Goal: Information Seeking & Learning: Learn about a topic

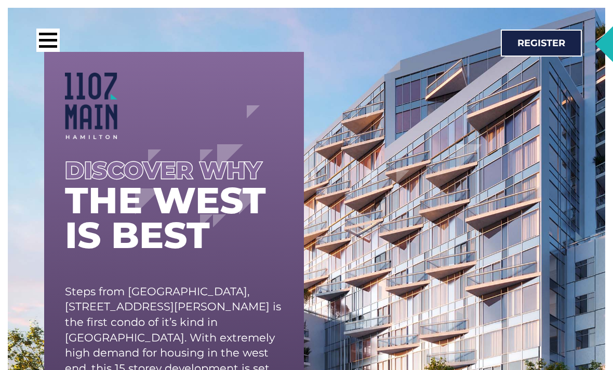
click at [52, 44] on div at bounding box center [47, 40] width 23 height 23
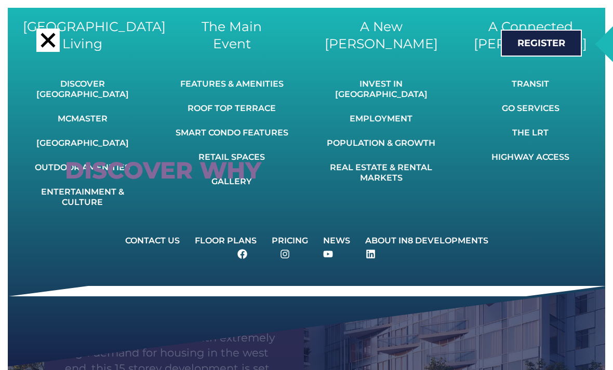
click at [213, 185] on link "Gallery" at bounding box center [232, 181] width 113 height 23
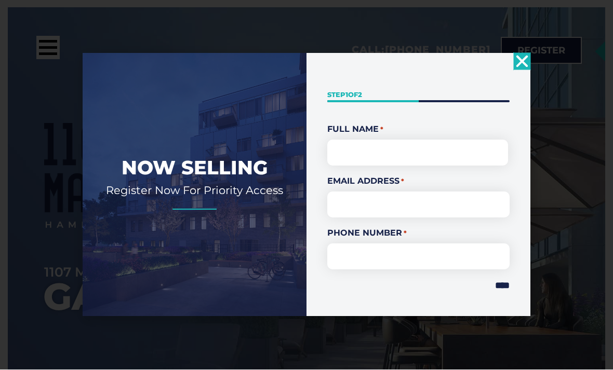
click at [523, 70] on icon "Close" at bounding box center [522, 61] width 17 height 17
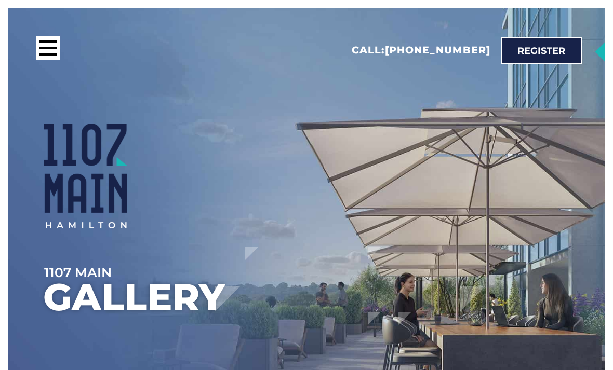
click at [537, 78] on div "Call: 416-800-3129 Register" at bounding box center [298, 50] width 576 height 65
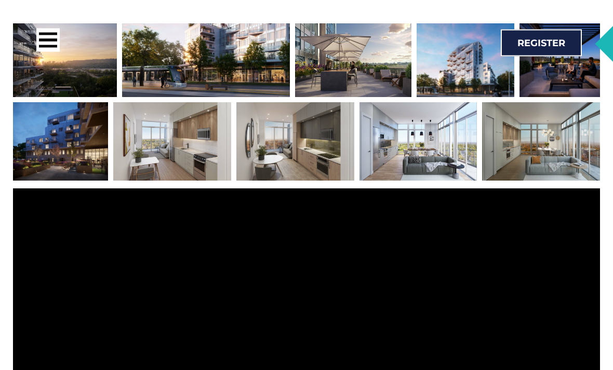
scroll to position [663, 0]
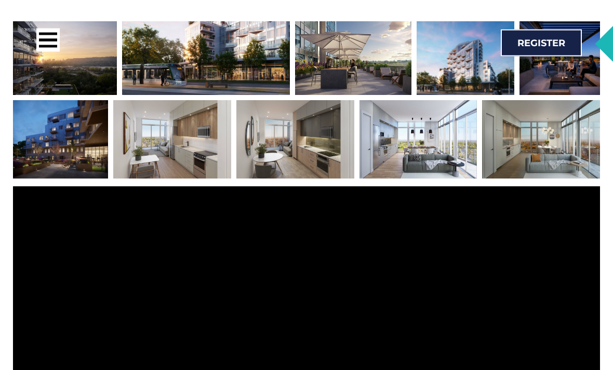
click at [143, 179] on div at bounding box center [172, 140] width 118 height 78
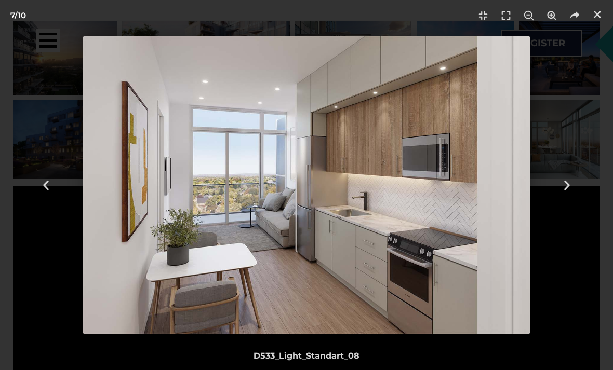
click at [564, 192] on div "Next" at bounding box center [567, 185] width 92 height 370
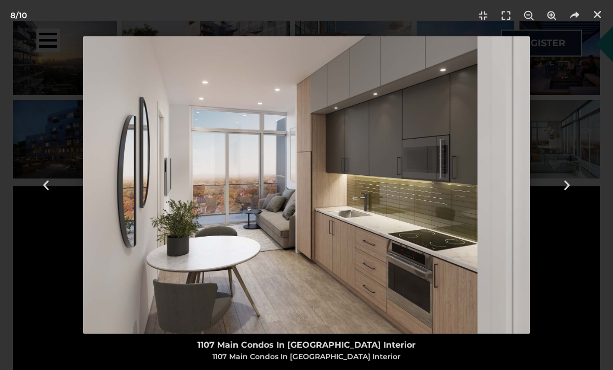
click at [565, 195] on div "Next" at bounding box center [567, 185] width 92 height 370
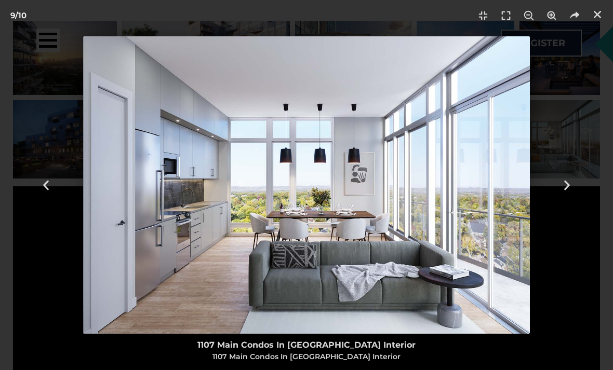
click at [563, 192] on icon "Next slide" at bounding box center [566, 185] width 13 height 13
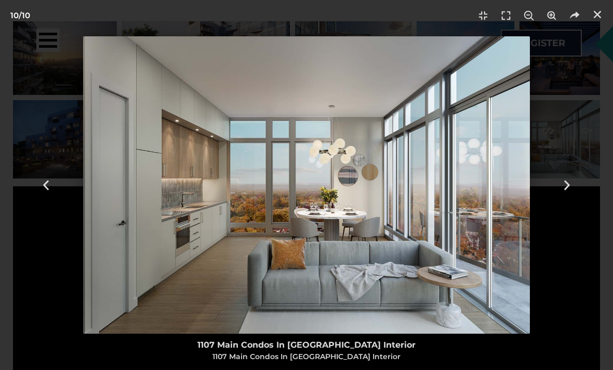
click at [569, 192] on icon "Next slide" at bounding box center [566, 185] width 13 height 13
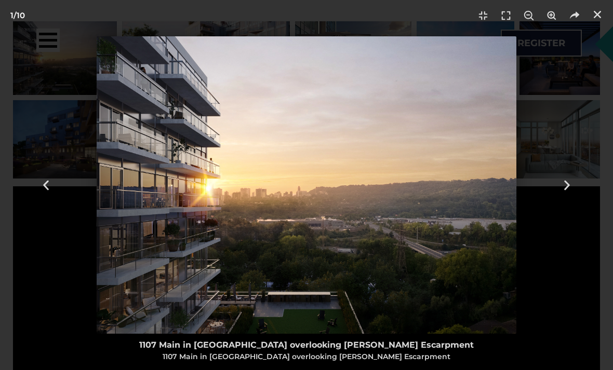
click at [53, 206] on div "Previous" at bounding box center [46, 185] width 92 height 370
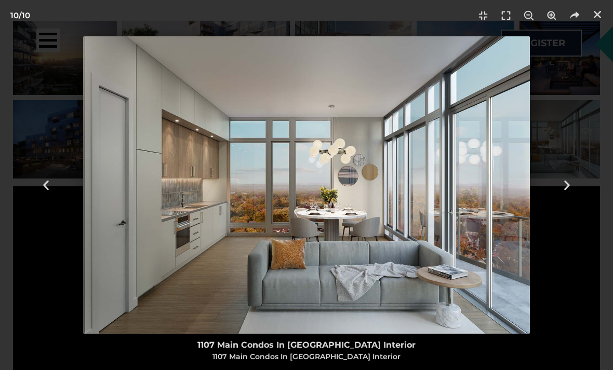
click at [568, 192] on icon "Next slide" at bounding box center [566, 185] width 13 height 13
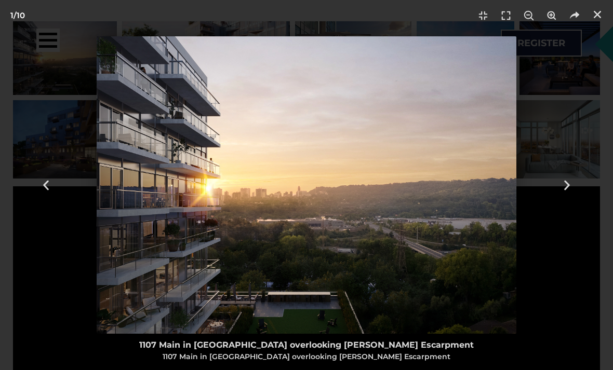
click at [561, 192] on icon "Next slide" at bounding box center [566, 185] width 13 height 13
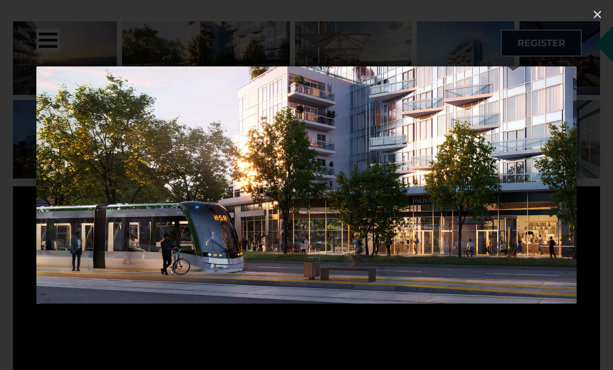
click at [571, 192] on icon "Next slide" at bounding box center [566, 185] width 13 height 13
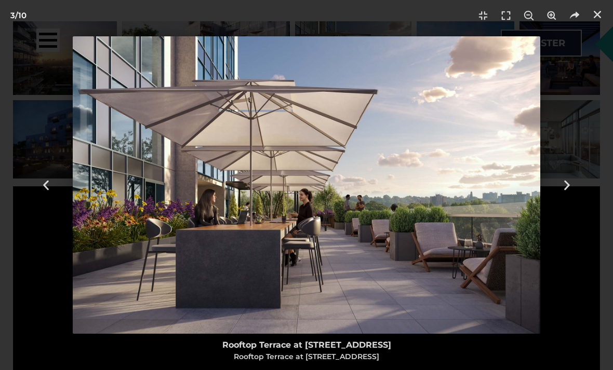
click at [570, 192] on icon "Next slide" at bounding box center [566, 185] width 13 height 13
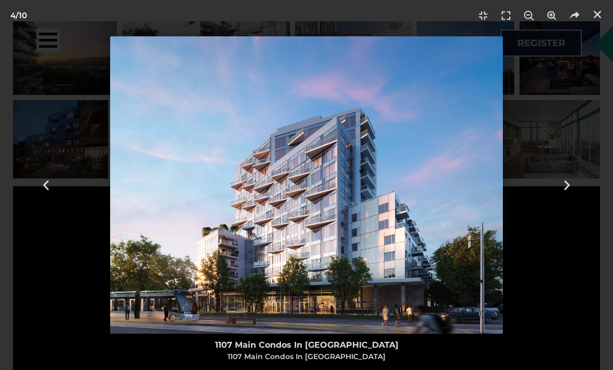
click at [564, 190] on use "Next slide" at bounding box center [567, 185] width 6 height 10
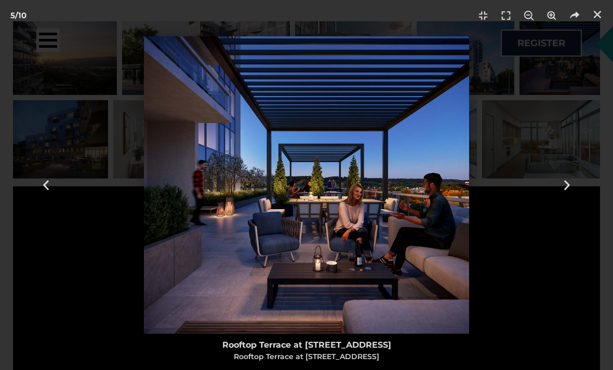
click at [579, 207] on div "Next" at bounding box center [567, 185] width 92 height 370
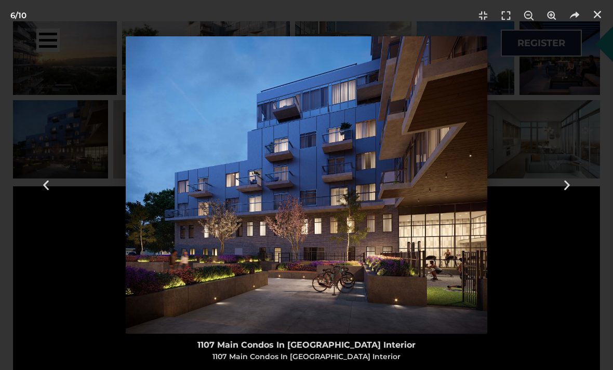
click at [564, 210] on div "Next" at bounding box center [567, 185] width 92 height 370
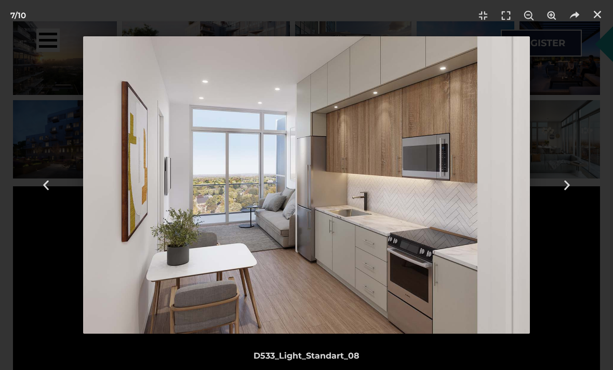
click at [561, 208] on div "Next" at bounding box center [567, 185] width 92 height 370
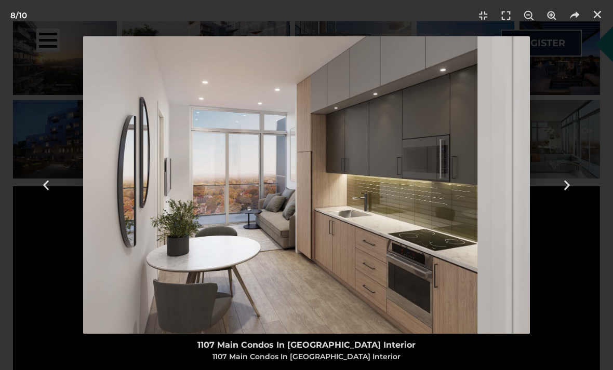
click at [558, 210] on div "Next" at bounding box center [567, 185] width 92 height 370
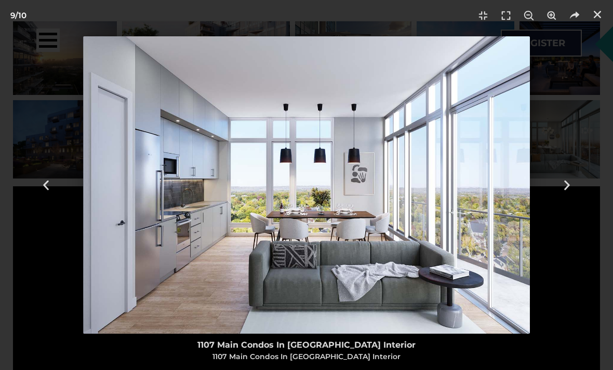
click at [569, 192] on icon "Next slide" at bounding box center [566, 185] width 13 height 13
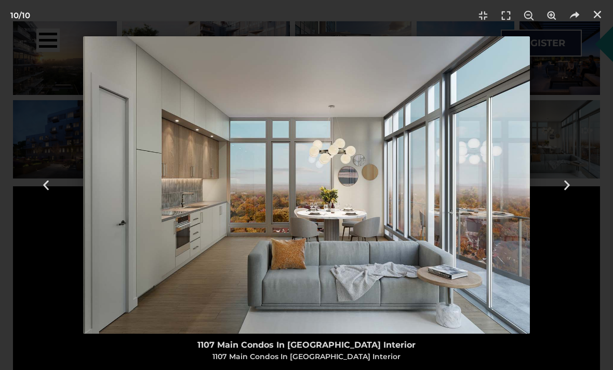
click at [577, 208] on div "Next" at bounding box center [567, 185] width 92 height 370
click at [593, 12] on icon "Close (Esc)" at bounding box center [597, 14] width 10 height 10
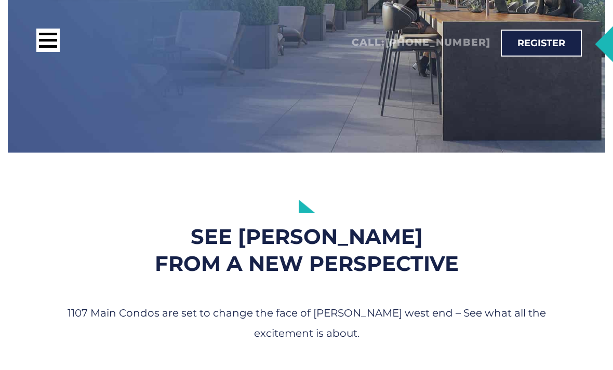
scroll to position [317, 0]
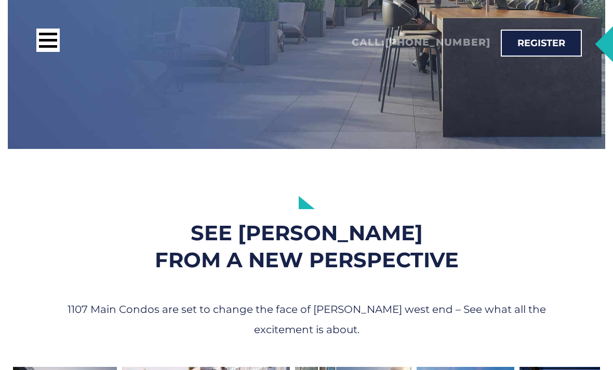
click at [44, 45] on div at bounding box center [47, 40] width 23 height 23
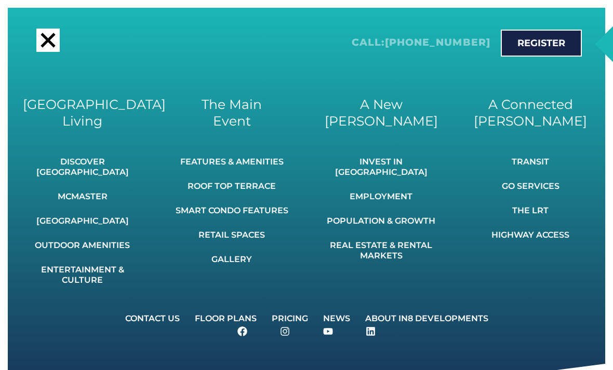
click at [60, 164] on link "Discover [GEOGRAPHIC_DATA]" at bounding box center [82, 167] width 119 height 33
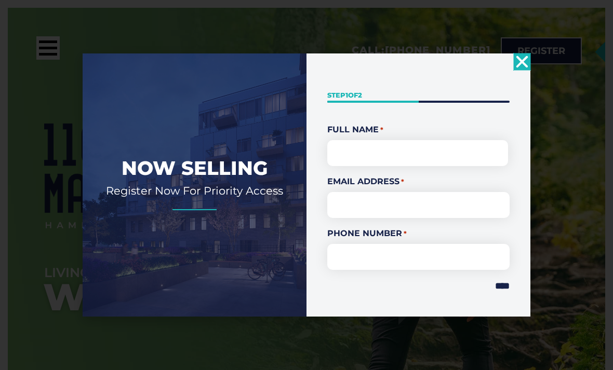
click at [529, 70] on icon "Close" at bounding box center [522, 61] width 17 height 17
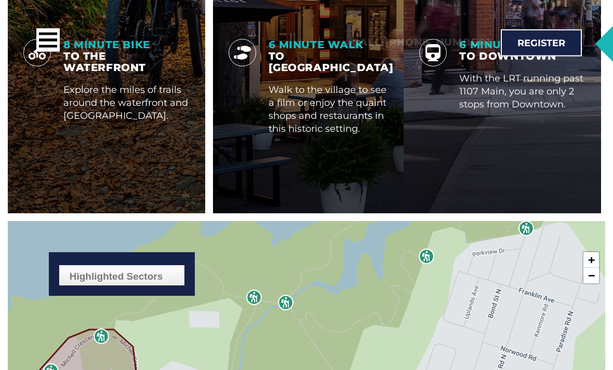
scroll to position [1488, 0]
